Goal: Task Accomplishment & Management: Use online tool/utility

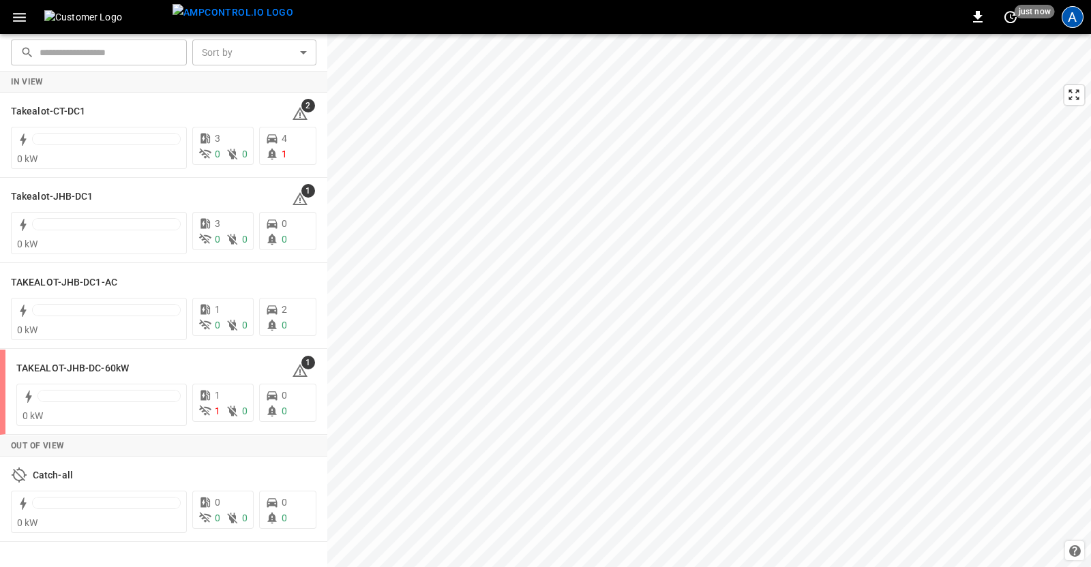
click at [1071, 22] on div "A" at bounding box center [1072, 17] width 22 height 22
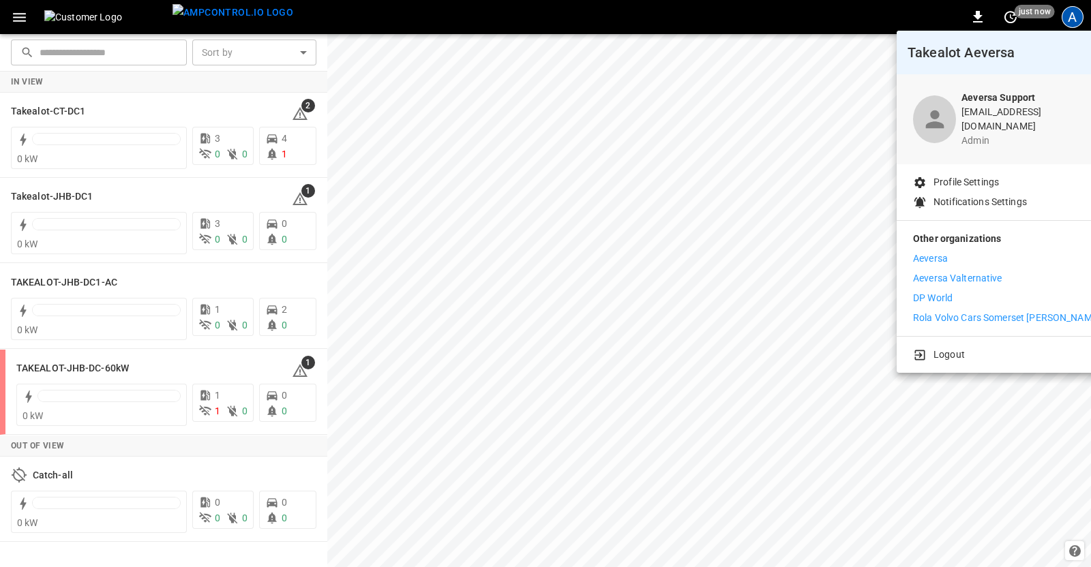
click at [937, 252] on p "Aeversa" at bounding box center [930, 259] width 35 height 14
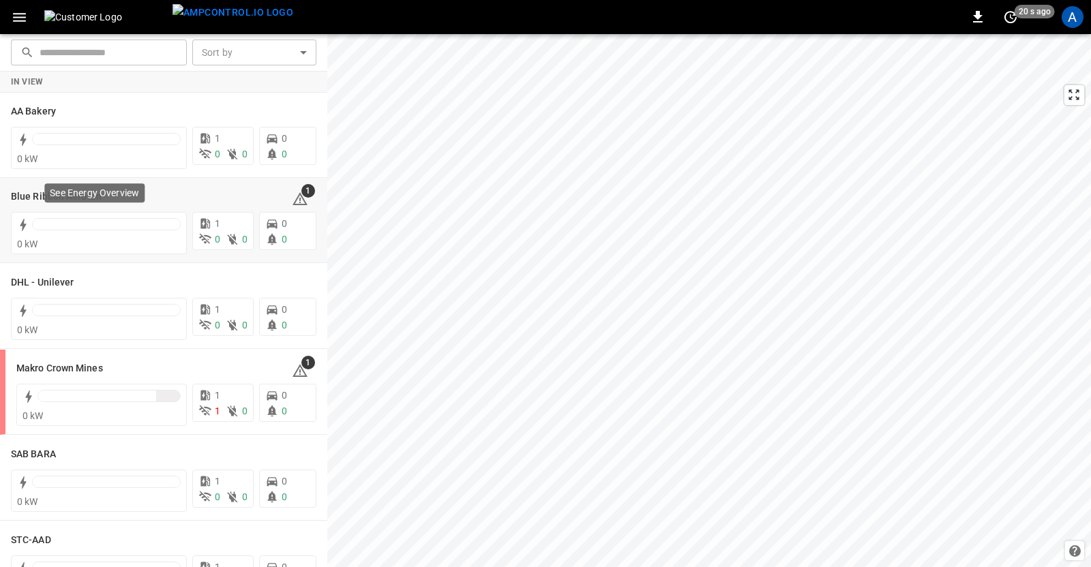
click at [44, 197] on div "See Energy Overview" at bounding box center [94, 192] width 100 height 19
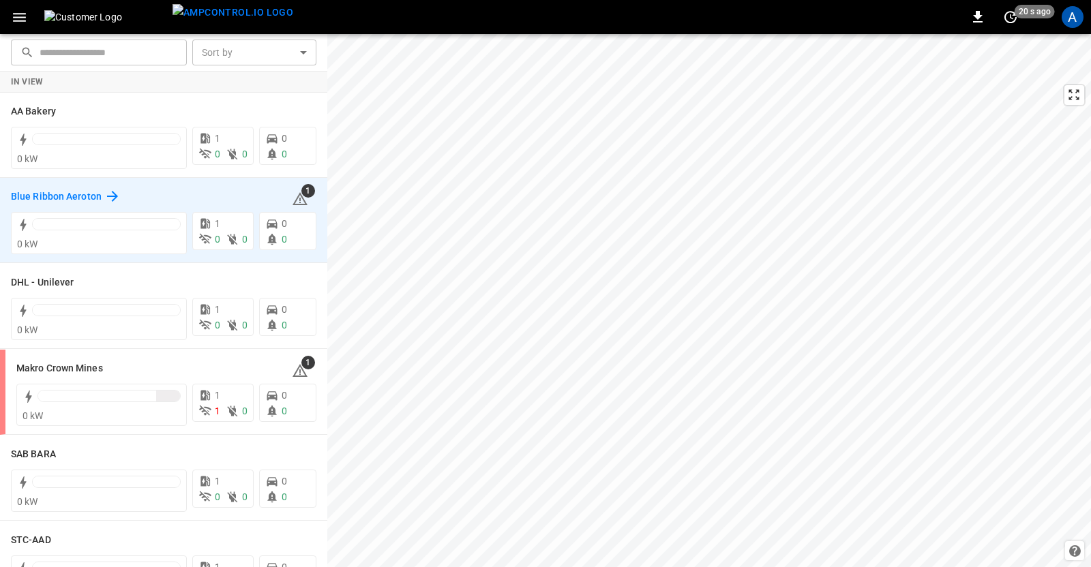
click at [25, 201] on h6 "Blue Ribbon Aeroton" at bounding box center [56, 197] width 91 height 15
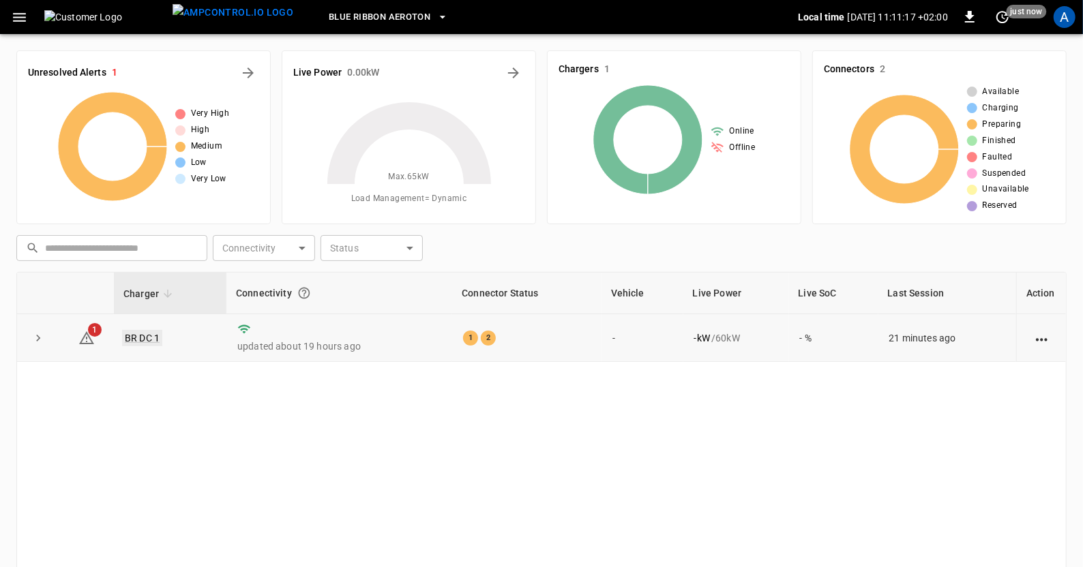
click at [141, 338] on link "BR DC 1" at bounding box center [142, 338] width 40 height 16
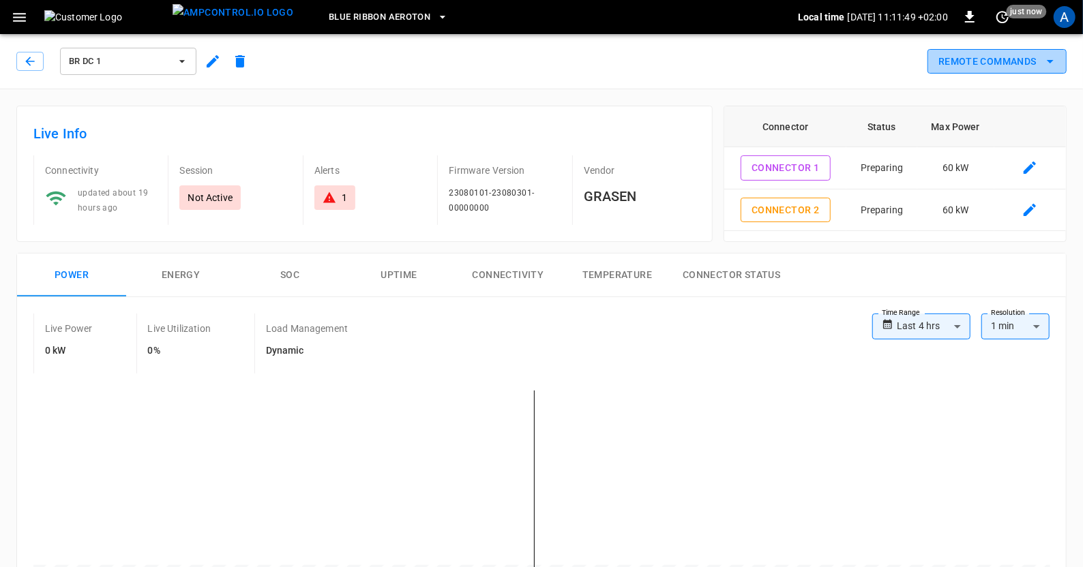
click at [1052, 61] on icon "remote commands options" at bounding box center [1049, 61] width 7 height 3
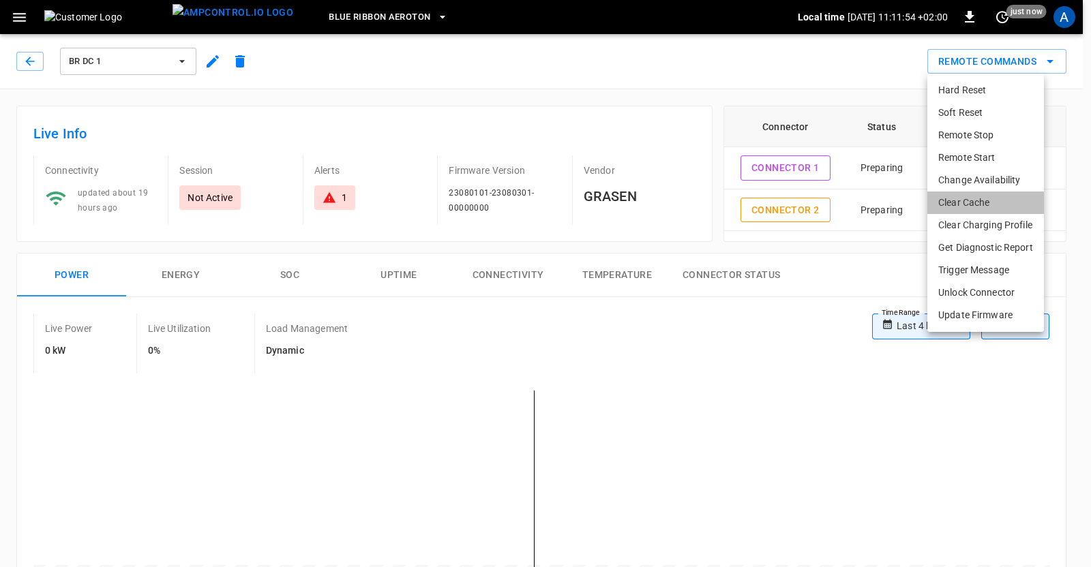
click at [969, 202] on li "Clear Cache" at bounding box center [985, 203] width 117 height 22
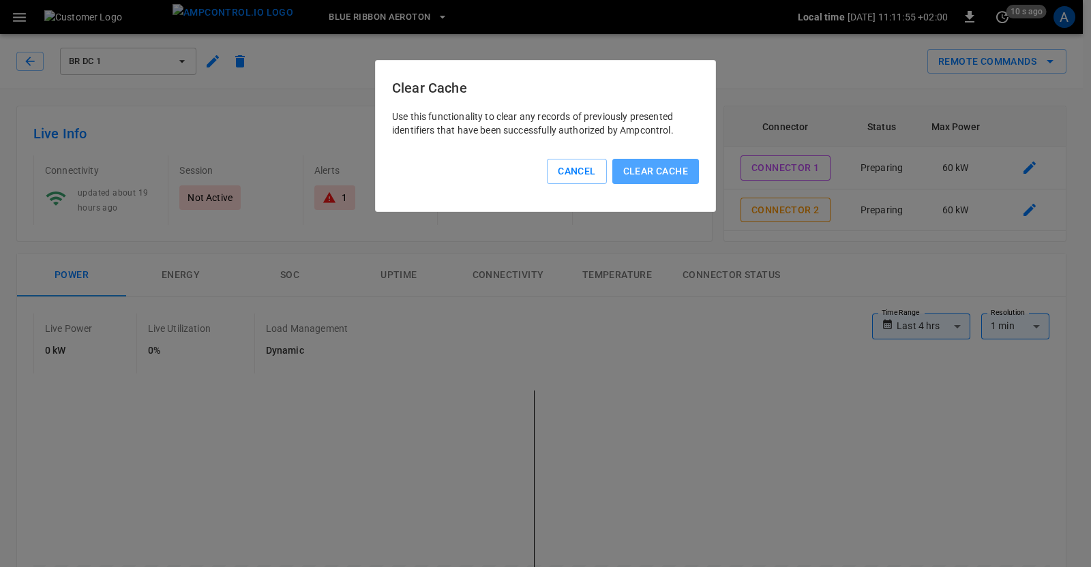
click at [669, 175] on button "Clear Cache" at bounding box center [655, 171] width 87 height 25
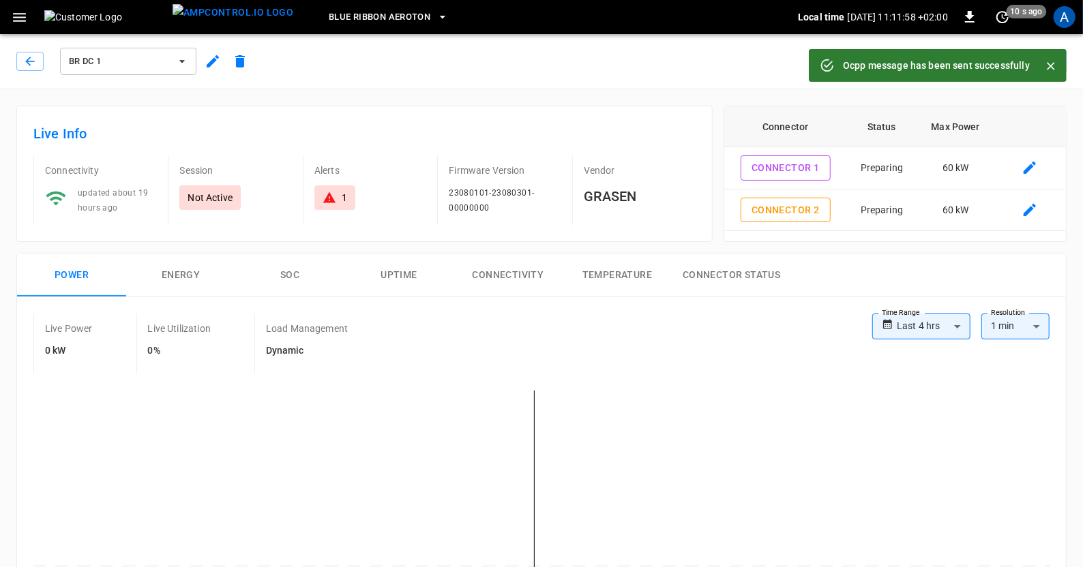
drag, startPoint x: 1054, startPoint y: 67, endPoint x: 1052, endPoint y: 98, distance: 31.4
click at [1053, 67] on icon "Close" at bounding box center [1051, 66] width 14 height 14
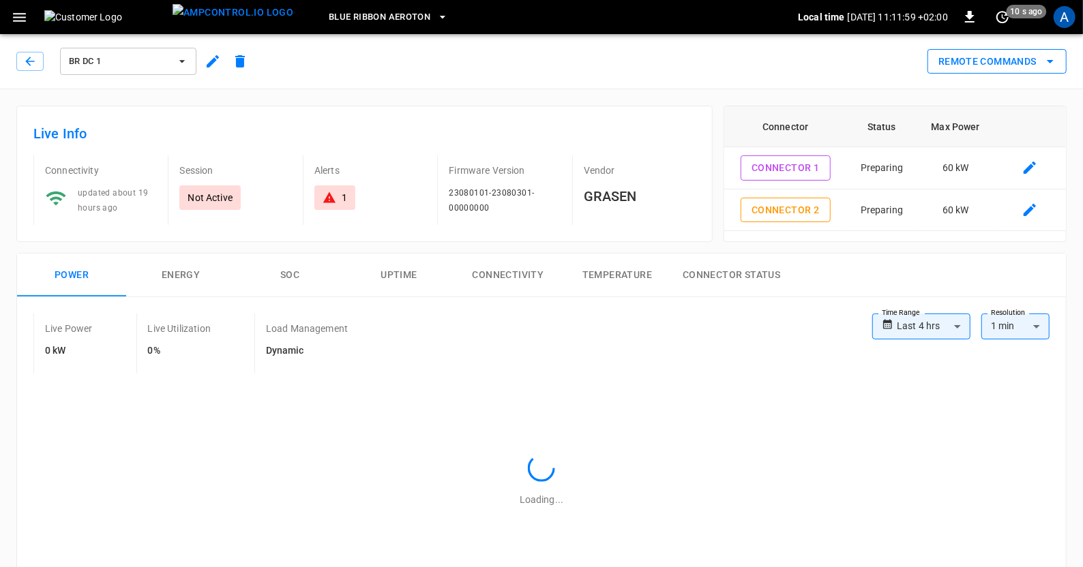
click at [1046, 63] on icon "remote commands options" at bounding box center [1050, 61] width 16 height 16
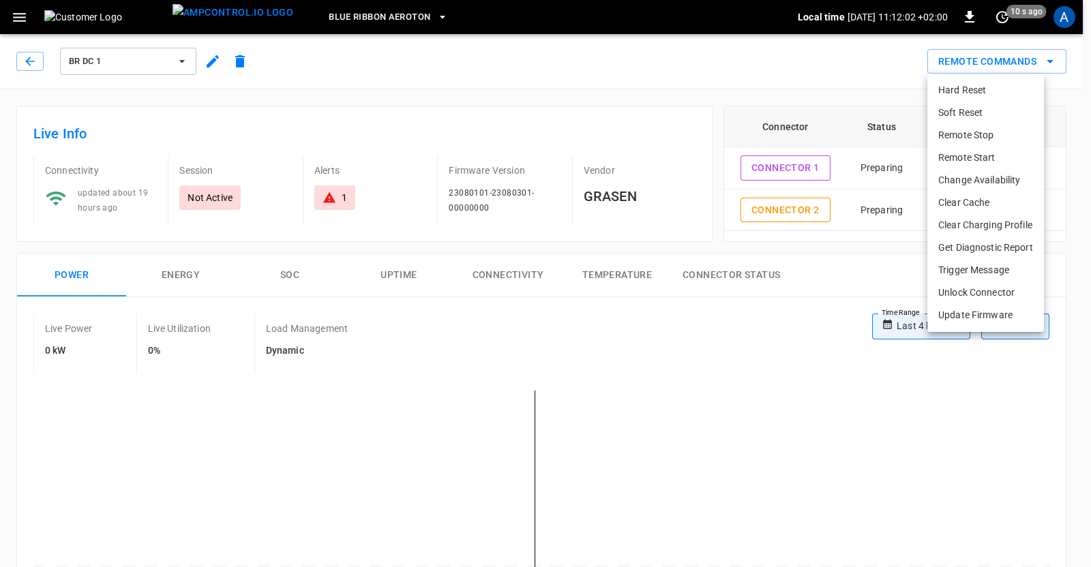
click at [988, 225] on li "Clear Charging Profile" at bounding box center [985, 225] width 117 height 22
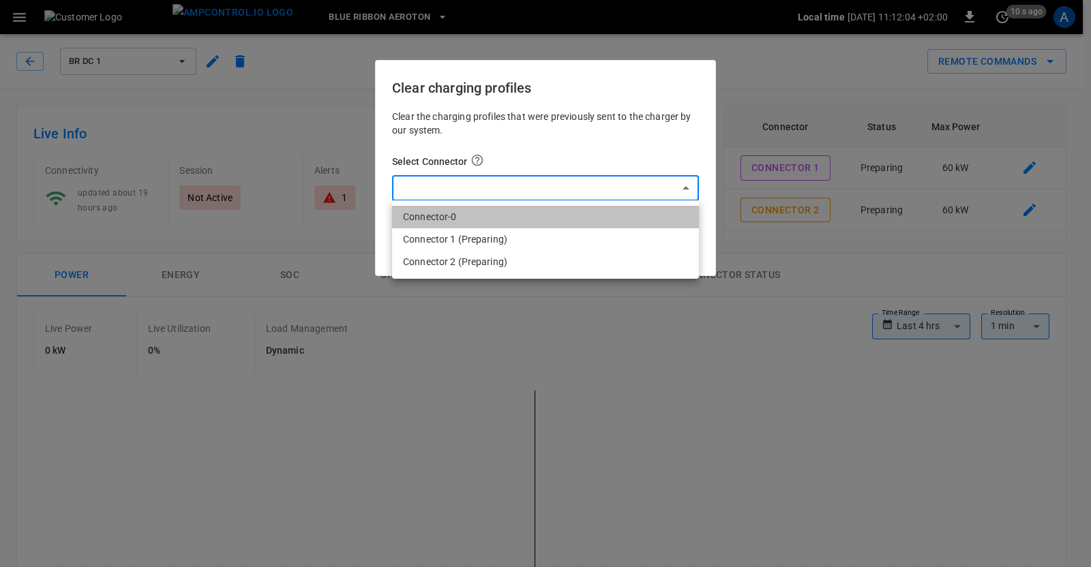
click at [463, 213] on li "Connector-0" at bounding box center [545, 217] width 307 height 22
type input "*"
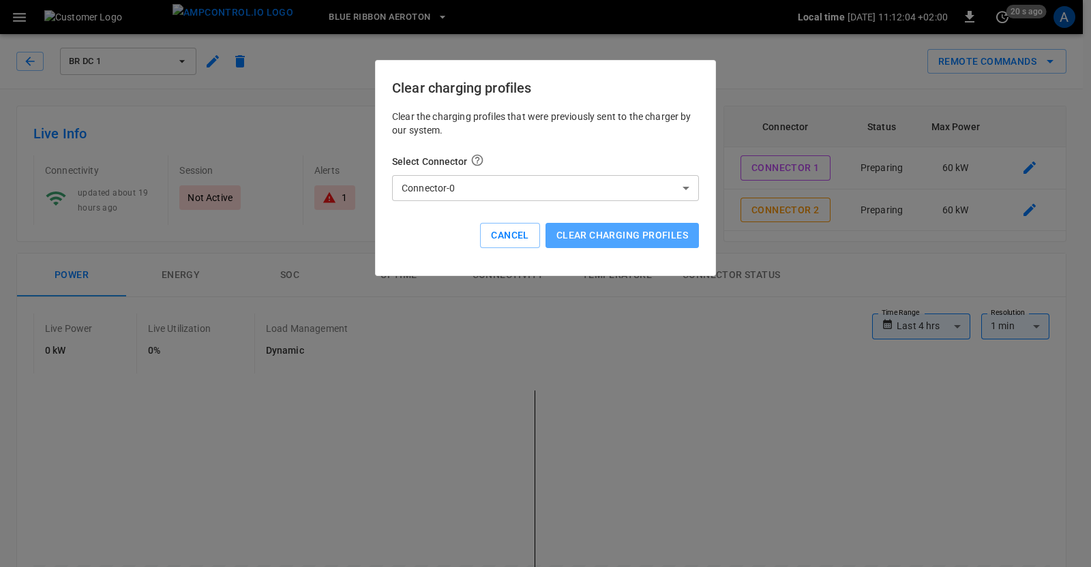
drag, startPoint x: 639, startPoint y: 238, endPoint x: 637, endPoint y: 245, distance: 7.0
click at [638, 240] on button "Clear charging profiles" at bounding box center [621, 235] width 153 height 25
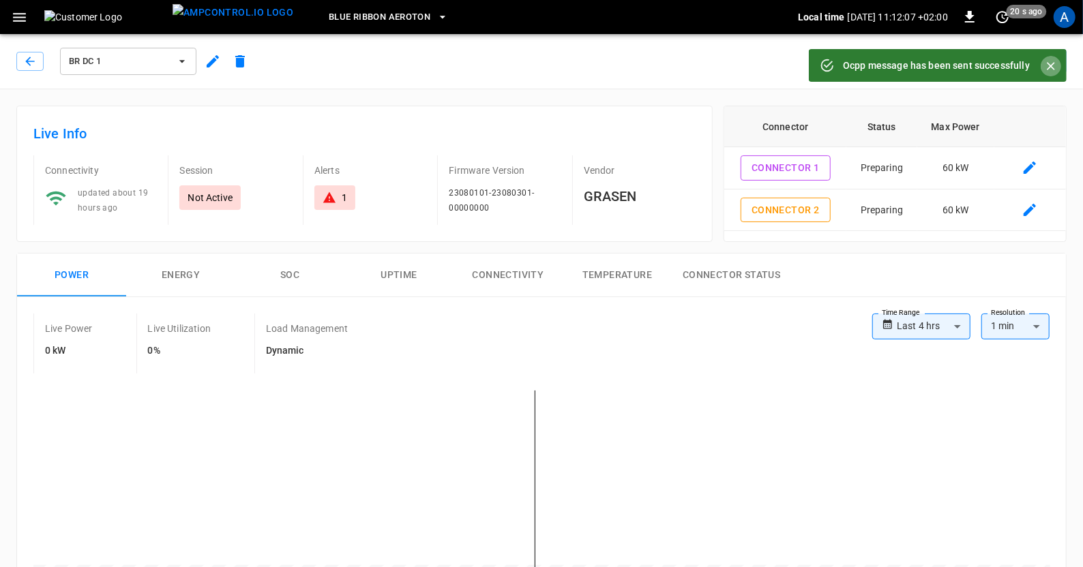
click at [1052, 63] on icon "Close" at bounding box center [1051, 66] width 14 height 14
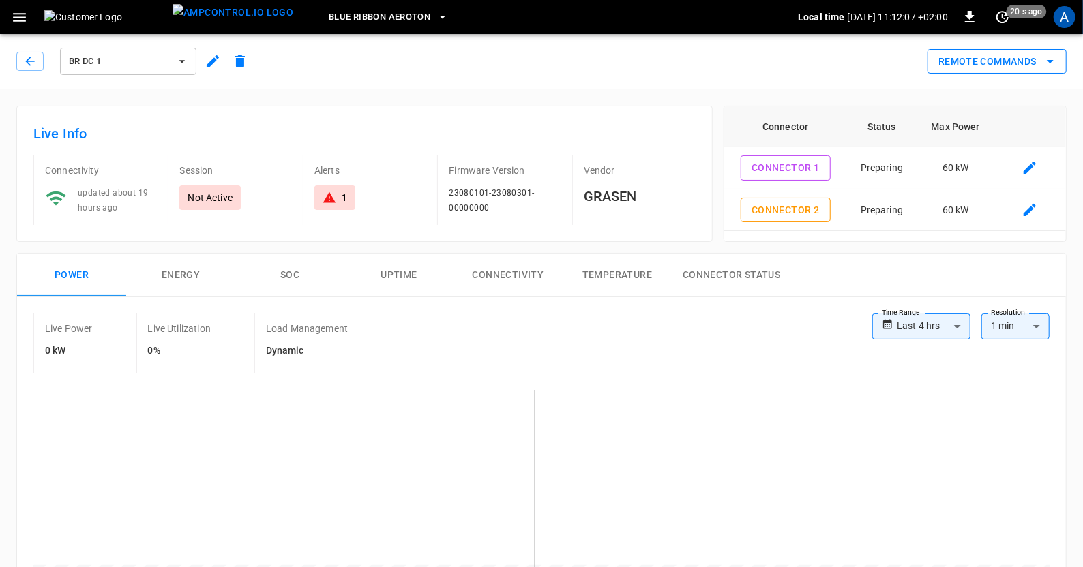
click at [1049, 63] on icon "remote commands options" at bounding box center [1050, 61] width 16 height 16
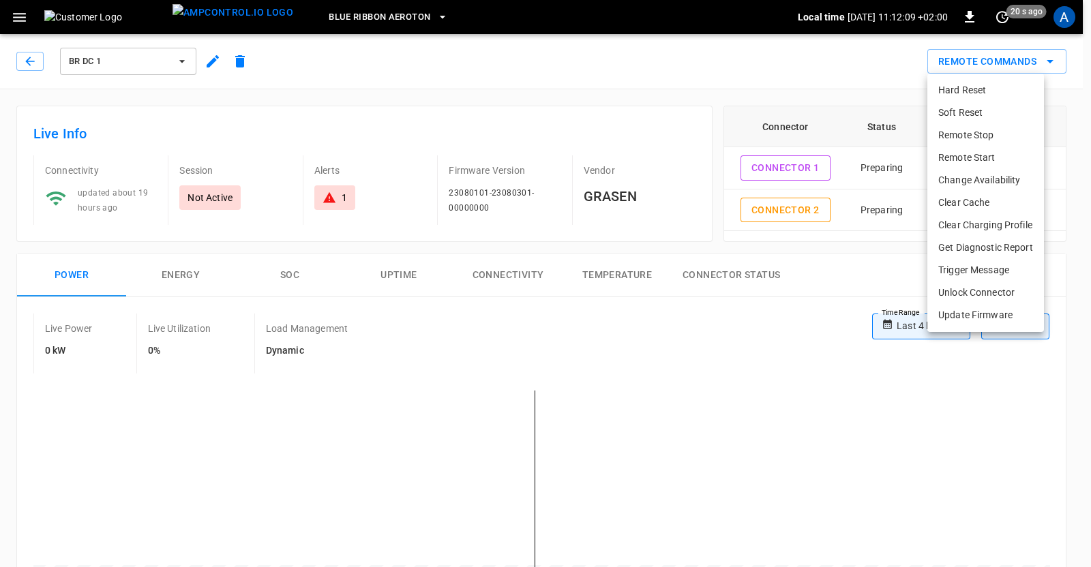
click at [971, 112] on li "Soft Reset" at bounding box center [985, 113] width 117 height 22
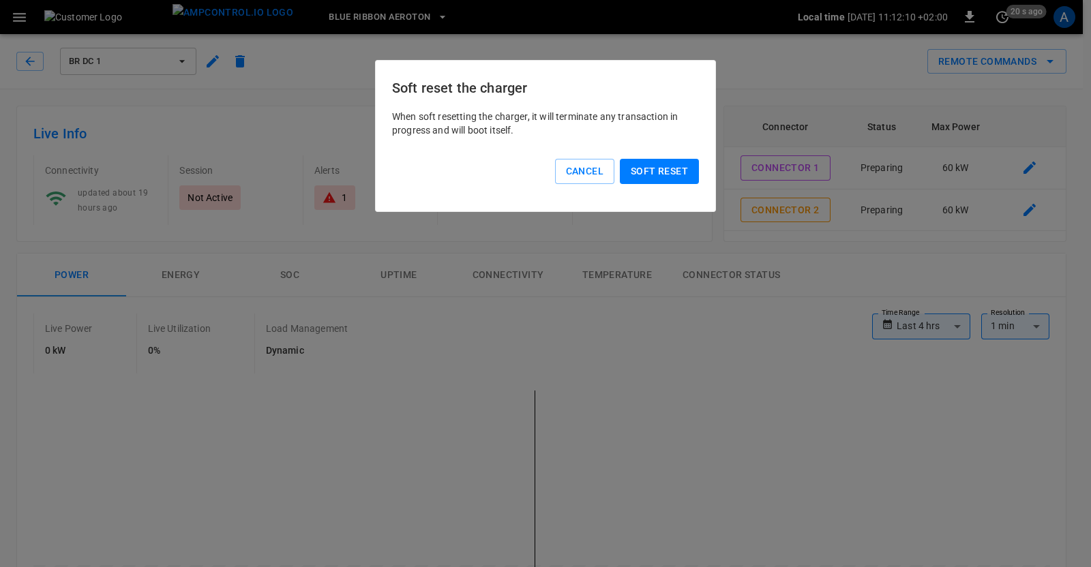
click at [652, 166] on button "Soft reset" at bounding box center [659, 171] width 79 height 25
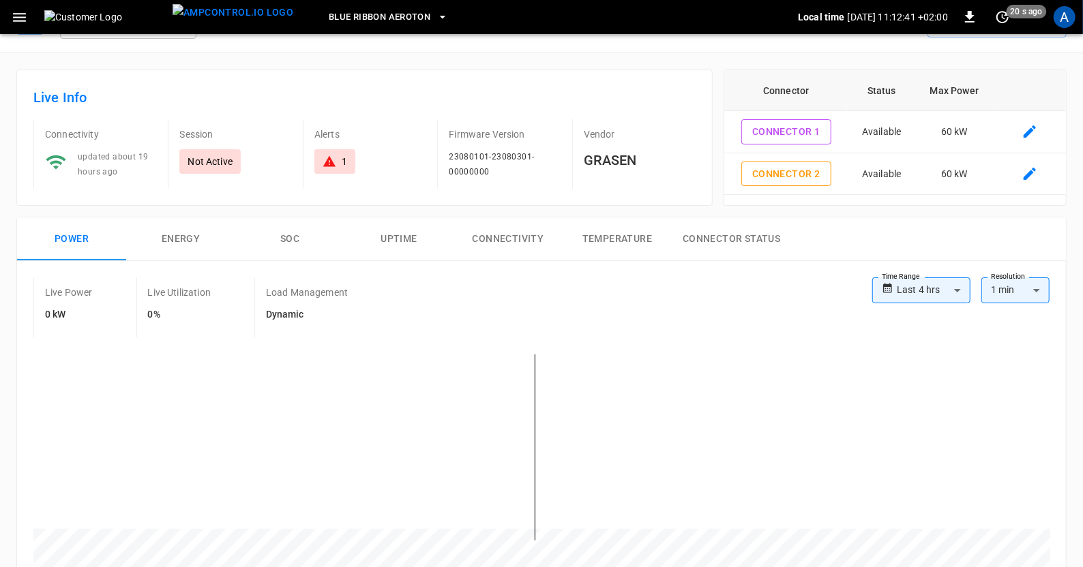
scroll to position [27, 0]
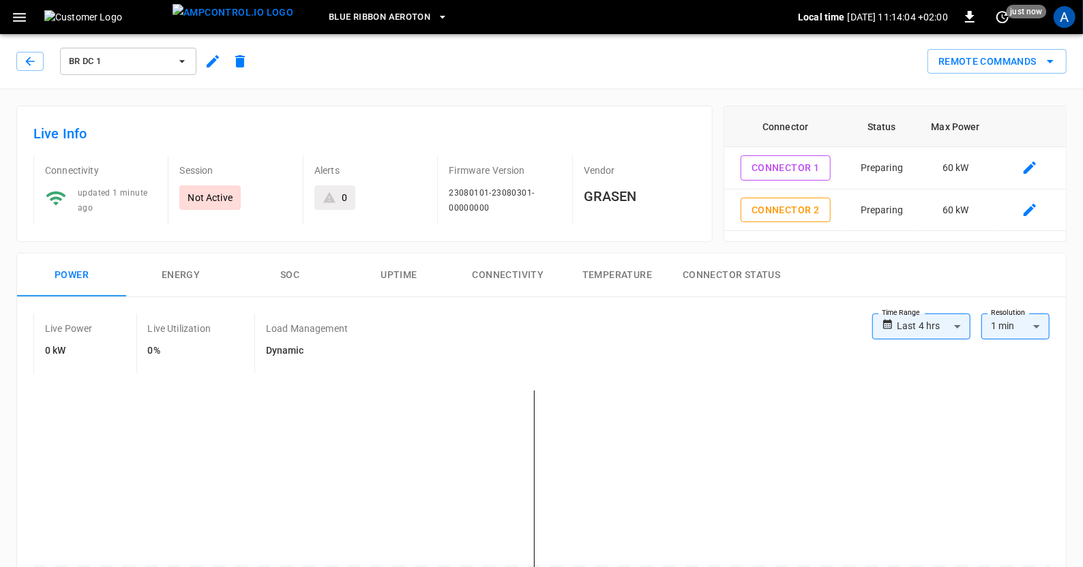
click at [999, 22] on icon "set refresh interval" at bounding box center [1002, 17] width 16 height 16
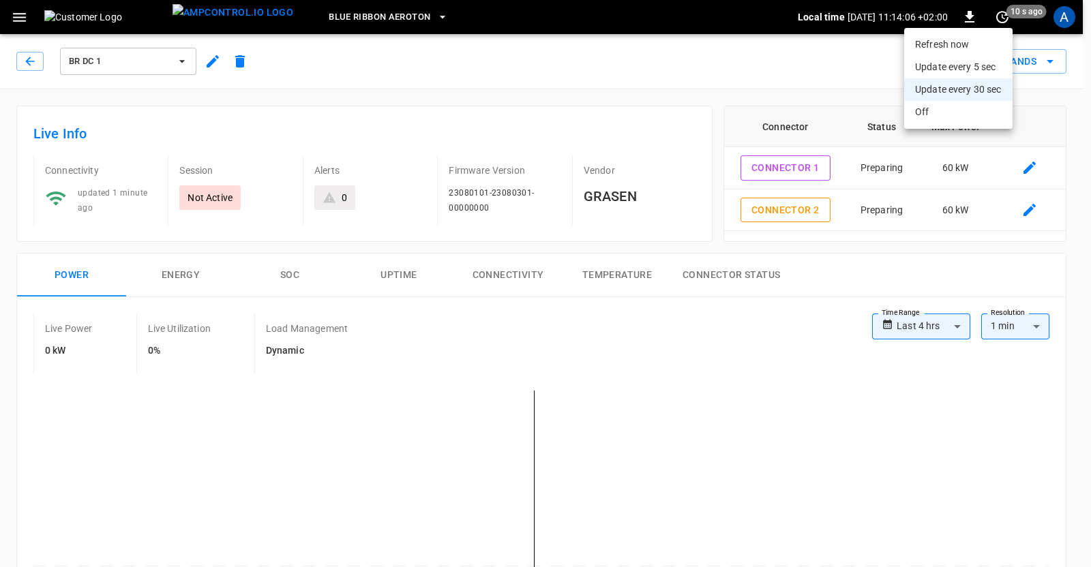
click at [956, 67] on li "Update every 5 sec" at bounding box center [958, 67] width 108 height 22
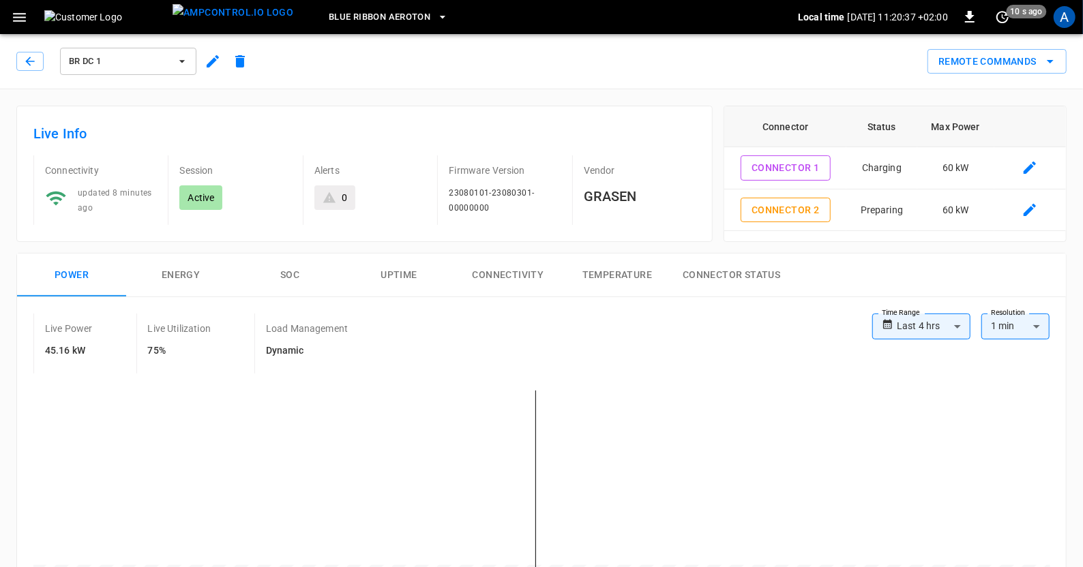
click at [1053, 63] on icon "remote commands options" at bounding box center [1050, 61] width 16 height 16
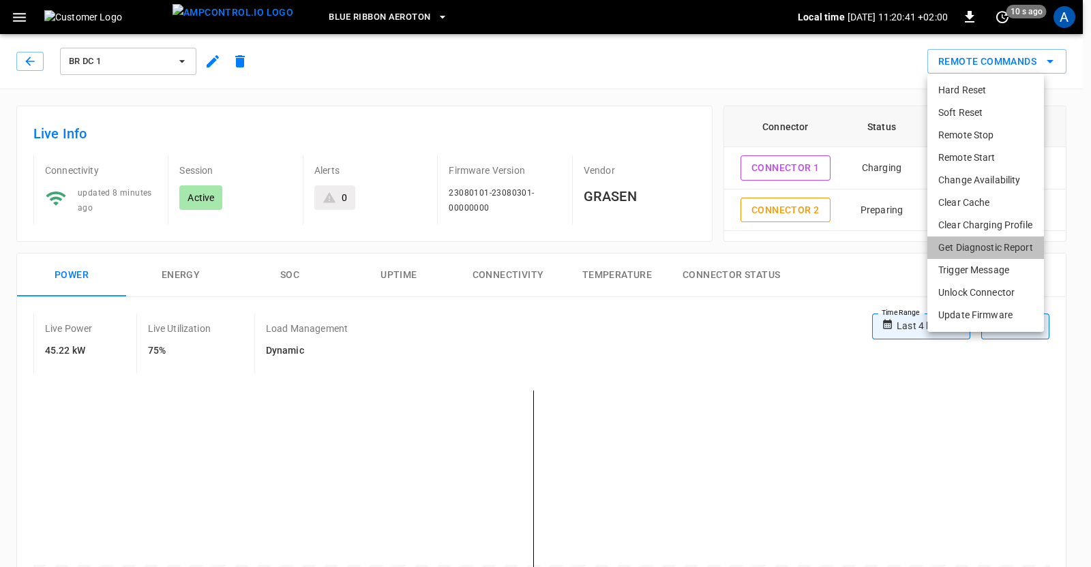
click at [967, 251] on li "Get Diagnostic Report" at bounding box center [985, 248] width 117 height 22
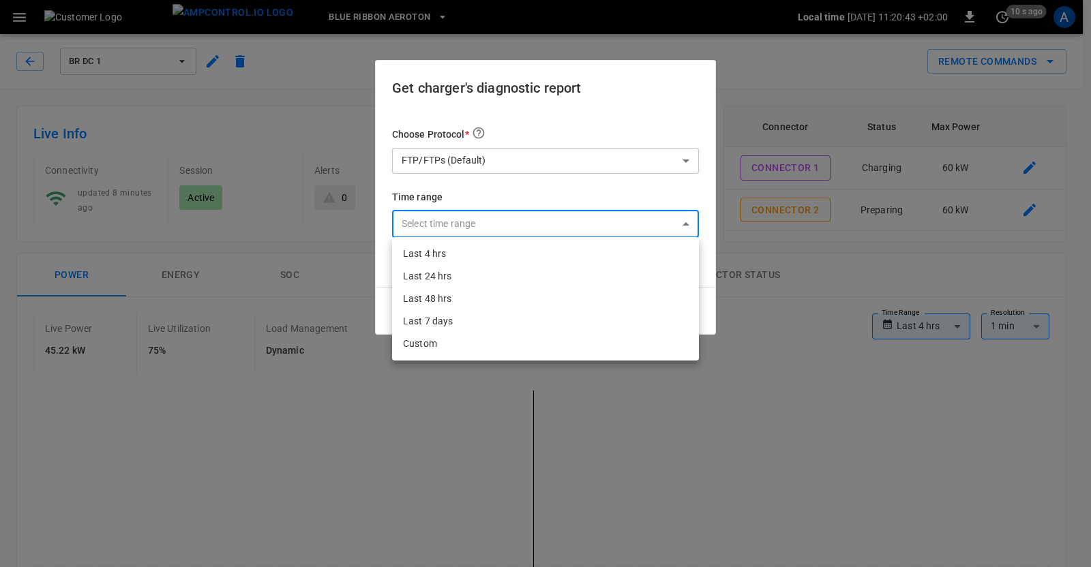
click at [437, 253] on li "Last 4 hrs" at bounding box center [545, 254] width 307 height 22
type input "**********"
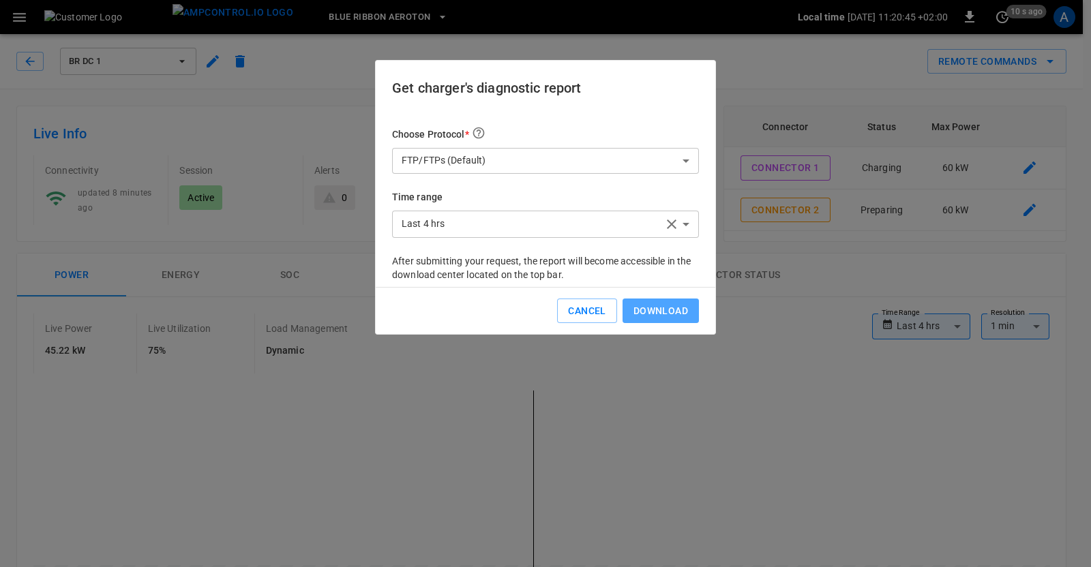
click at [649, 307] on button "Download" at bounding box center [660, 311] width 76 height 25
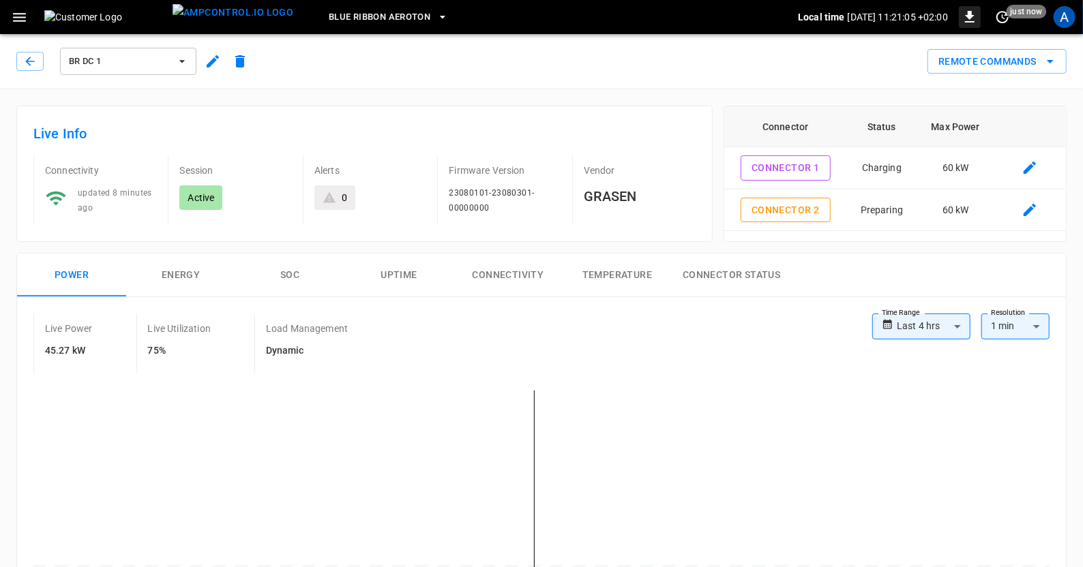
click at [969, 19] on icon "button" at bounding box center [970, 17] width 10 height 12
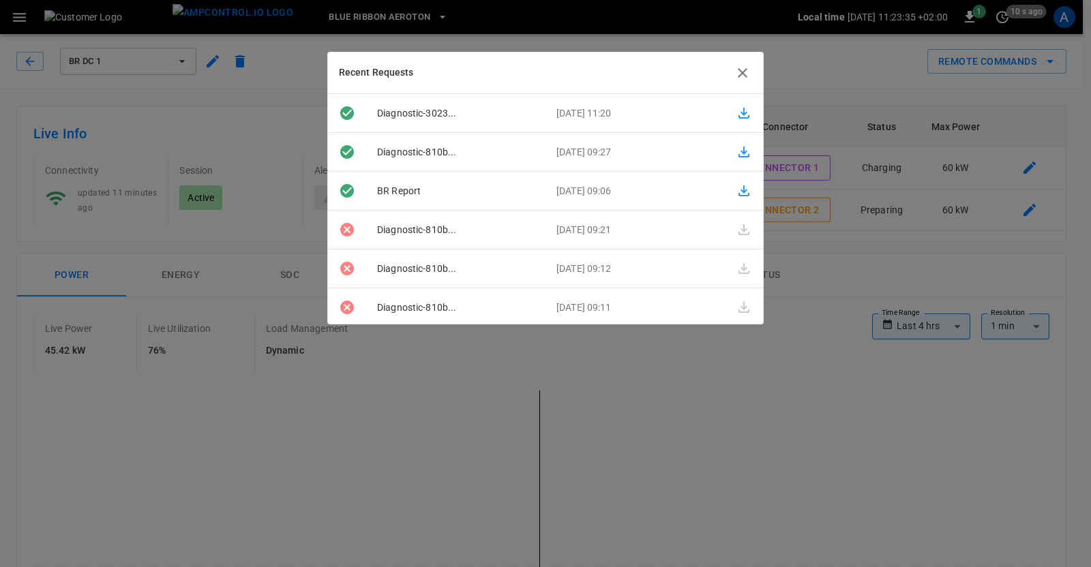
click at [738, 114] on icon "button" at bounding box center [743, 113] width 11 height 11
click at [740, 73] on icon "button" at bounding box center [742, 73] width 16 height 16
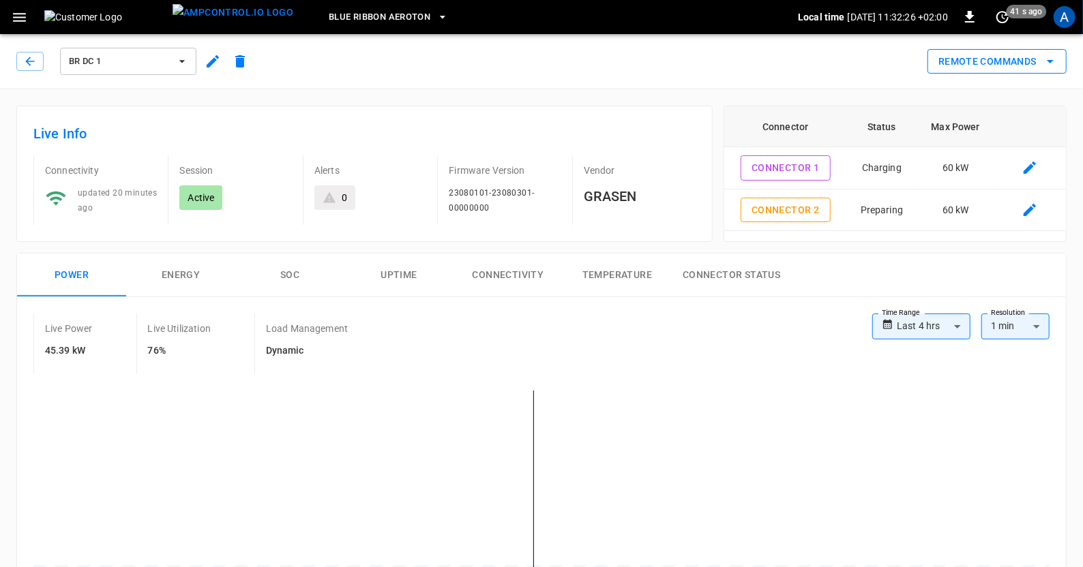
click at [1051, 58] on icon "remote commands options" at bounding box center [1050, 61] width 16 height 16
